Goal: Task Accomplishment & Management: Use online tool/utility

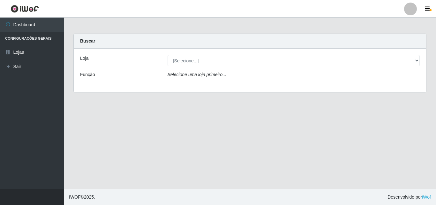
click at [192, 79] on div "Selecione uma loja primeiro..." at bounding box center [294, 75] width 262 height 9
click at [190, 73] on icon "Selecione uma loja primeiro..." at bounding box center [197, 74] width 59 height 5
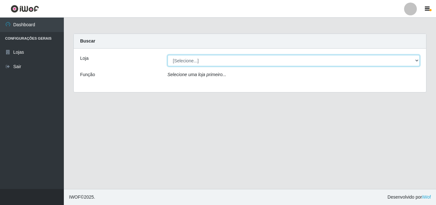
click at [239, 59] on select "[Selecione...] BomQueSó Agreste - Loja 3" at bounding box center [294, 60] width 253 height 11
click at [213, 63] on select "[Selecione...] BomQueSó Agreste - Loja 3" at bounding box center [294, 60] width 253 height 11
click at [216, 63] on select "[Selecione...] BomQueSó Agreste - Loja 3" at bounding box center [294, 60] width 253 height 11
select select "215"
click at [168, 55] on select "[Selecione...] BomQueSó Agreste - Loja 3" at bounding box center [294, 60] width 253 height 11
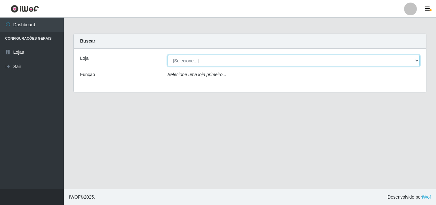
click at [201, 58] on select "[Selecione...] BomQueSó Agreste - Loja 3" at bounding box center [294, 60] width 253 height 11
select select "215"
click at [168, 55] on select "[Selecione...] BomQueSó Agreste - Loja 3" at bounding box center [294, 60] width 253 height 11
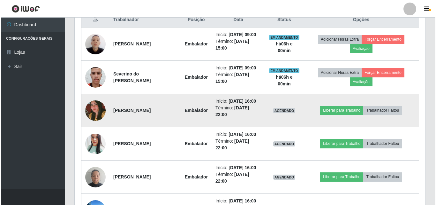
scroll to position [241, 0]
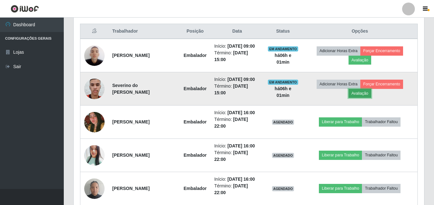
click at [370, 94] on button "Avaliação" at bounding box center [360, 93] width 23 height 9
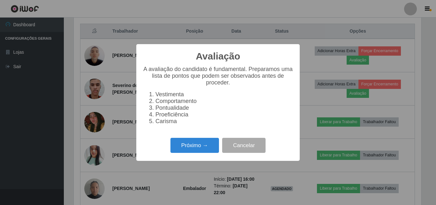
scroll to position [132, 348]
click at [196, 144] on button "Próximo →" at bounding box center [194, 145] width 49 height 15
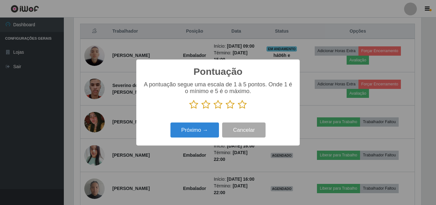
scroll to position [319107, 318892]
drag, startPoint x: 246, startPoint y: 102, endPoint x: 233, endPoint y: 110, distance: 15.8
click at [246, 102] on icon at bounding box center [242, 105] width 9 height 10
click at [238, 109] on input "radio" at bounding box center [238, 109] width 0 height 0
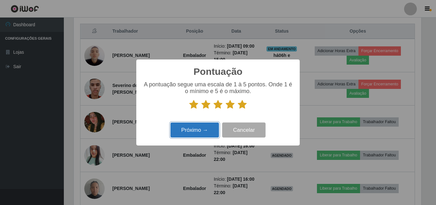
click at [209, 126] on button "Próximo →" at bounding box center [194, 129] width 49 height 15
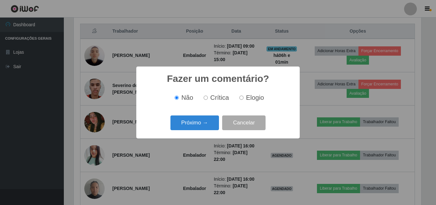
click at [244, 99] on label "Elogio" at bounding box center [250, 97] width 27 height 7
click at [244, 99] on input "Elogio" at bounding box center [241, 97] width 4 height 4
radio input "true"
click at [205, 122] on button "Próximo →" at bounding box center [194, 122] width 49 height 15
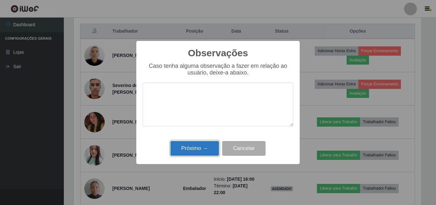
click at [197, 150] on button "Próximo →" at bounding box center [194, 148] width 49 height 15
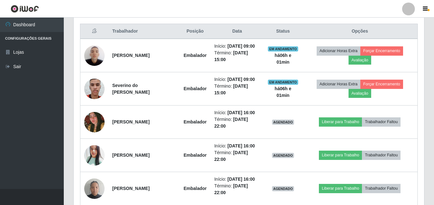
scroll to position [132, 351]
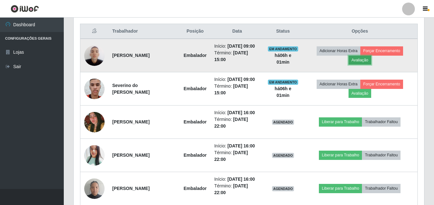
click at [363, 58] on button "Avaliação" at bounding box center [360, 60] width 23 height 9
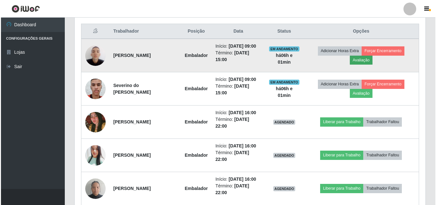
scroll to position [132, 348]
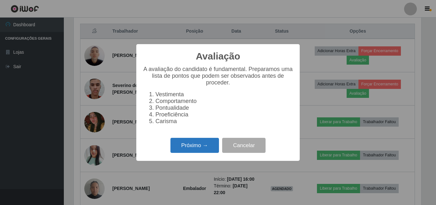
click at [210, 151] on button "Próximo →" at bounding box center [194, 145] width 49 height 15
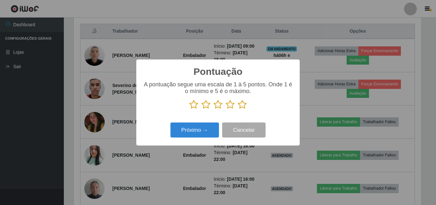
scroll to position [319107, 318892]
click at [242, 103] on icon at bounding box center [242, 105] width 9 height 10
click at [238, 109] on input "radio" at bounding box center [238, 109] width 0 height 0
click at [210, 122] on div "Próximo → Cancelar" at bounding box center [218, 130] width 151 height 18
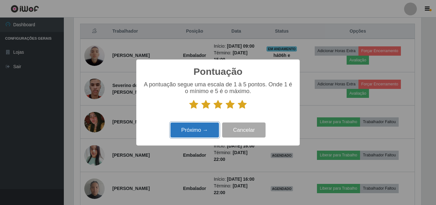
click at [208, 129] on button "Próximo →" at bounding box center [194, 129] width 49 height 15
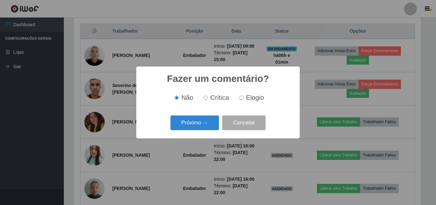
click at [254, 96] on span "Elogio" at bounding box center [255, 97] width 18 height 7
click at [244, 96] on input "Elogio" at bounding box center [241, 97] width 4 height 4
radio input "true"
click at [212, 121] on button "Próximo →" at bounding box center [194, 122] width 49 height 15
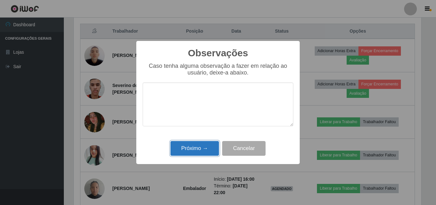
click at [201, 146] on button "Próximo →" at bounding box center [194, 148] width 49 height 15
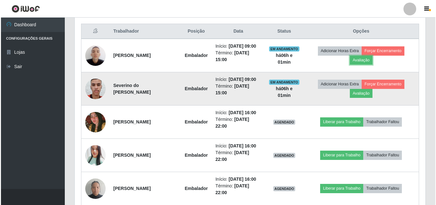
scroll to position [132, 351]
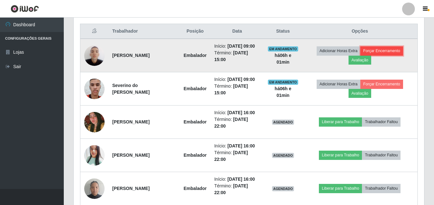
click at [382, 47] on button "Forçar Encerramento" at bounding box center [382, 50] width 43 height 9
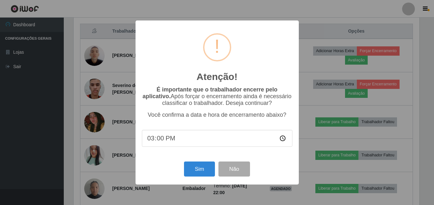
scroll to position [132, 348]
click at [208, 173] on button "Sim" at bounding box center [200, 168] width 31 height 15
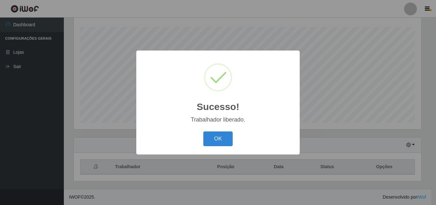
click at [379, 81] on div "Sucesso! × Trabalhador liberado. OK Cancel" at bounding box center [218, 102] width 436 height 205
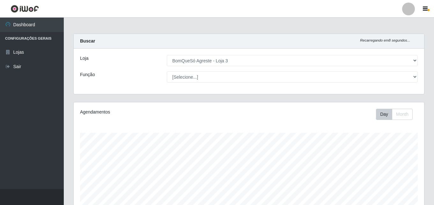
scroll to position [192, 0]
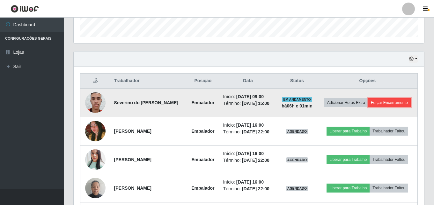
click at [382, 104] on button "Forçar Encerramento" at bounding box center [389, 102] width 43 height 9
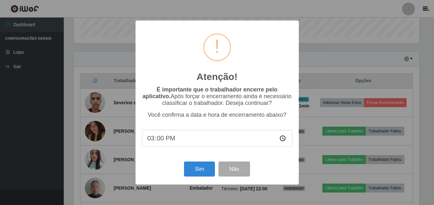
scroll to position [0, 0]
click at [207, 166] on button "Sim" at bounding box center [200, 168] width 31 height 15
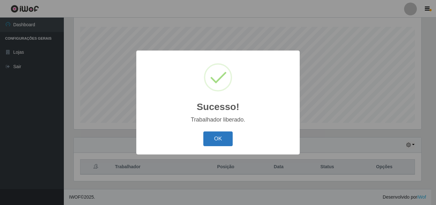
click at [227, 135] on button "OK" at bounding box center [218, 138] width 30 height 15
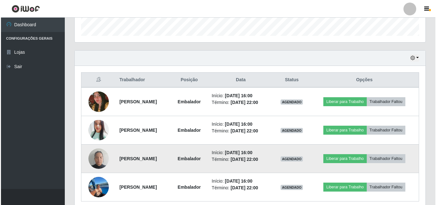
scroll to position [219, 0]
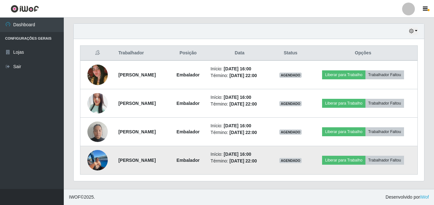
click at [93, 160] on img at bounding box center [97, 160] width 20 height 29
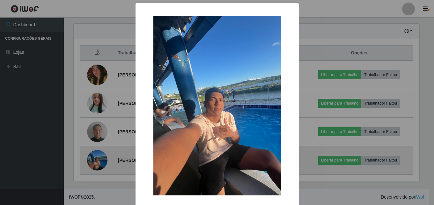
scroll to position [132, 348]
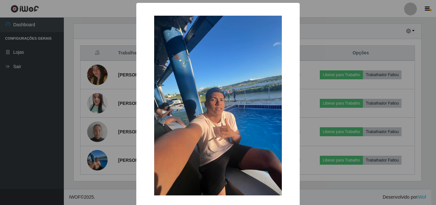
click at [101, 147] on div "× OK Cancel" at bounding box center [218, 102] width 436 height 205
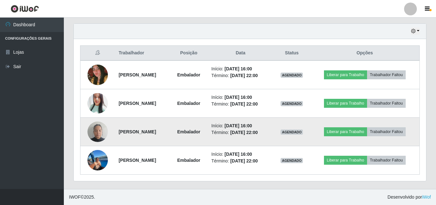
scroll to position [132, 351]
click at [97, 131] on img at bounding box center [97, 131] width 20 height 27
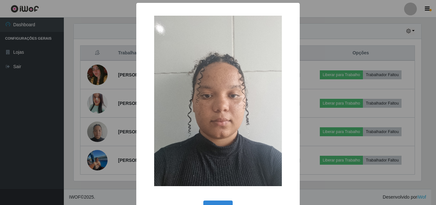
click at [107, 134] on div "× OK Cancel" at bounding box center [218, 102] width 436 height 205
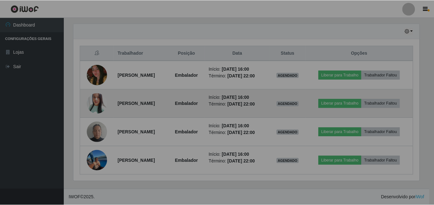
scroll to position [132, 351]
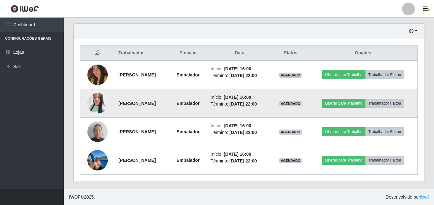
click at [102, 108] on img at bounding box center [97, 103] width 20 height 24
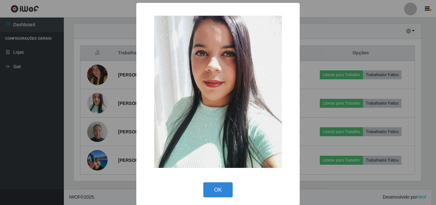
click at [107, 119] on div "× OK Cancel" at bounding box center [218, 102] width 436 height 205
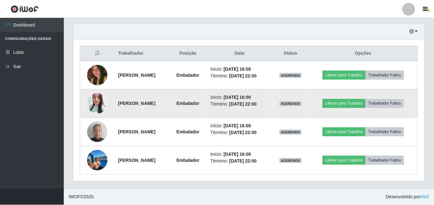
scroll to position [132, 351]
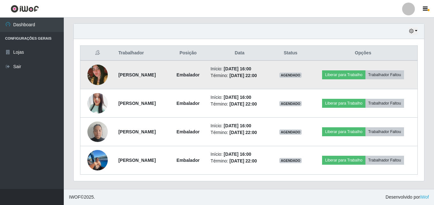
click at [98, 82] on img at bounding box center [97, 74] width 20 height 30
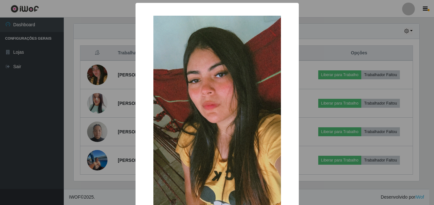
scroll to position [132, 348]
click at [118, 90] on div "× OK Cancel" at bounding box center [218, 102] width 436 height 205
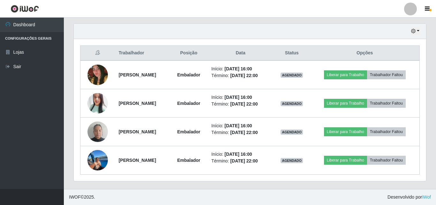
scroll to position [132, 351]
click at [33, 100] on ul "Dashboard Configurações Gerais Lojas Sair" at bounding box center [32, 103] width 64 height 171
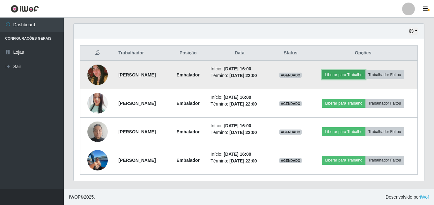
click at [361, 74] on button "Liberar para Trabalho" at bounding box center [343, 74] width 43 height 9
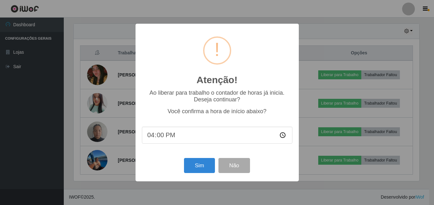
scroll to position [132, 348]
click at [195, 174] on div "Sim Não" at bounding box center [218, 165] width 151 height 18
click at [196, 168] on button "Sim" at bounding box center [200, 165] width 31 height 15
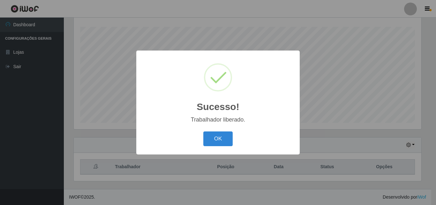
click at [207, 129] on div "Sucesso! × Trabalhador liberado. OK Cancel" at bounding box center [217, 101] width 163 height 103
click at [210, 143] on button "OK" at bounding box center [218, 138] width 30 height 15
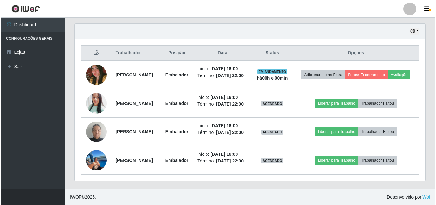
scroll to position [238, 0]
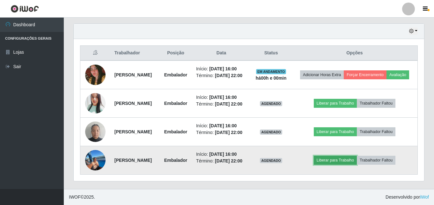
click at [353, 161] on button "Liberar para Trabalho" at bounding box center [335, 159] width 43 height 9
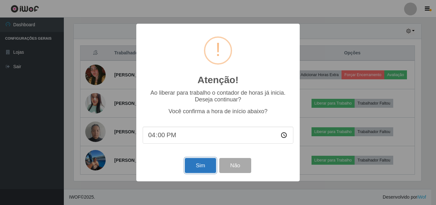
click at [209, 170] on button "Sim" at bounding box center [200, 165] width 31 height 15
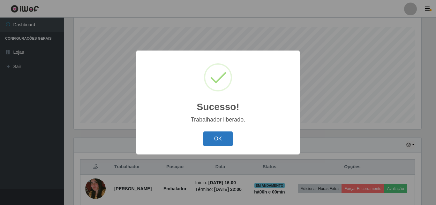
click at [215, 141] on button "OK" at bounding box center [218, 138] width 30 height 15
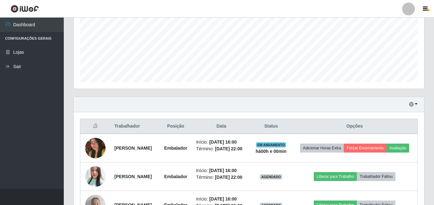
scroll to position [233, 0]
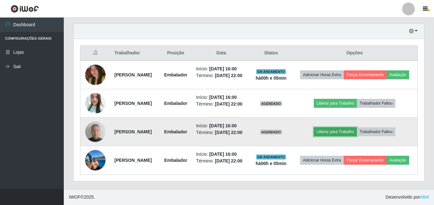
click at [345, 130] on button "Liberar para Trabalho" at bounding box center [335, 131] width 43 height 9
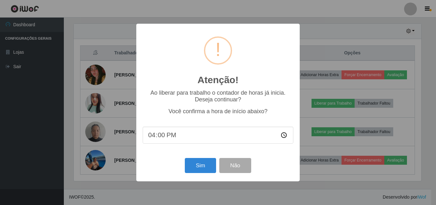
click at [175, 134] on input "16:00" at bounding box center [218, 134] width 151 height 17
click at [162, 136] on input "16:00" at bounding box center [218, 134] width 151 height 17
click at [162, 138] on input "16:00" at bounding box center [218, 134] width 151 height 17
type input "16:05"
type input "16:06"
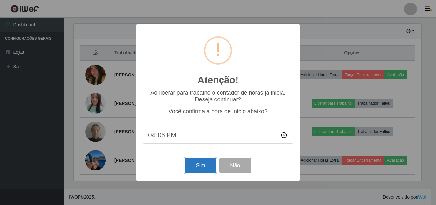
click at [213, 171] on button "Sim" at bounding box center [200, 165] width 31 height 15
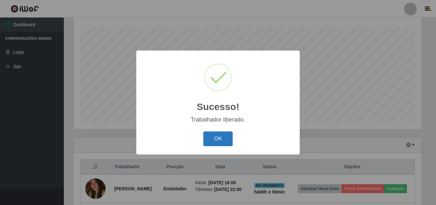
click at [215, 136] on button "OK" at bounding box center [218, 138] width 30 height 15
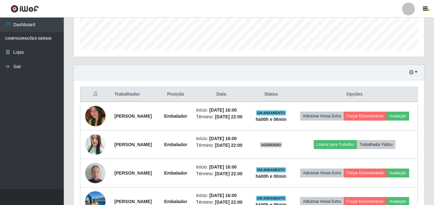
scroll to position [233, 0]
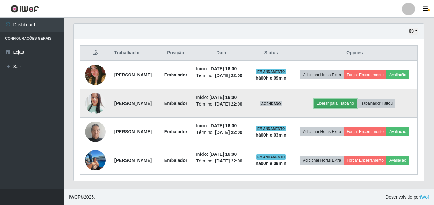
click at [339, 99] on button "Liberar para Trabalho" at bounding box center [335, 103] width 43 height 9
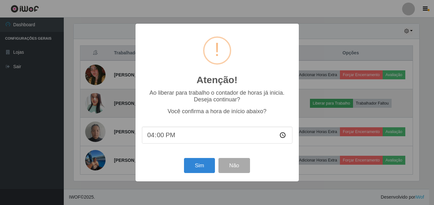
scroll to position [132, 348]
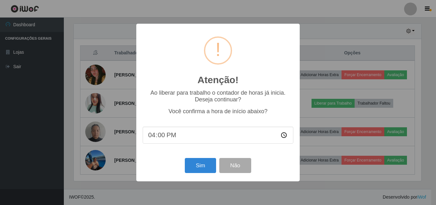
click at [173, 134] on input "16:00" at bounding box center [218, 134] width 151 height 17
click at [166, 138] on input "16:00" at bounding box center [218, 134] width 151 height 17
click at [164, 139] on input "16:00" at bounding box center [218, 134] width 151 height 17
type input "16:10"
click at [208, 177] on div "Atenção! × Ao liberar para trabalho o contador de horas já inicia. Deseja conti…" at bounding box center [217, 102] width 163 height 157
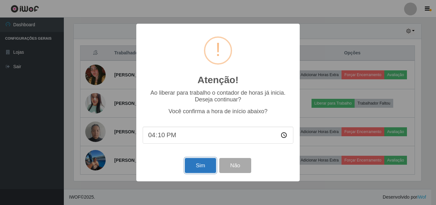
click at [206, 168] on button "Sim" at bounding box center [200, 165] width 31 height 15
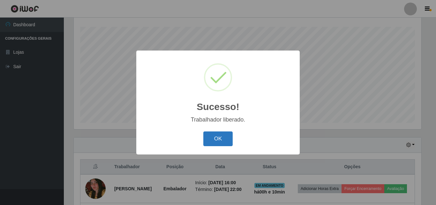
click at [220, 141] on button "OK" at bounding box center [218, 138] width 30 height 15
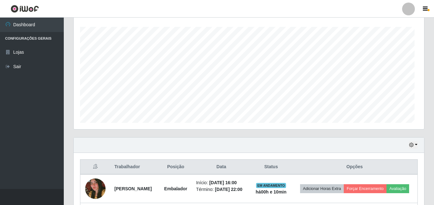
scroll to position [132, 351]
click at [432, 87] on div "Carregando... Buscar Recarregando em 22 segundos... Loja [Selecione...] BomQueS…" at bounding box center [249, 115] width 371 height 374
